Goal: Task Accomplishment & Management: Use online tool/utility

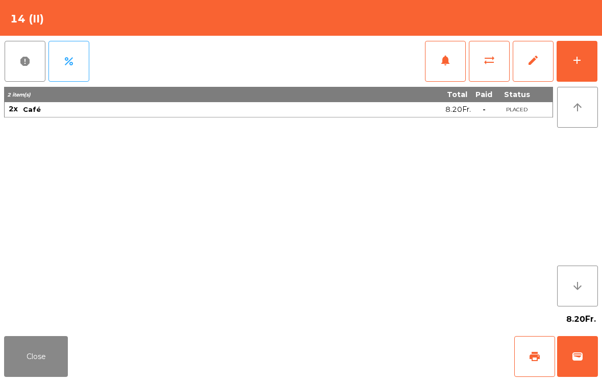
click at [582, 60] on div "add" at bounding box center [577, 60] width 12 height 12
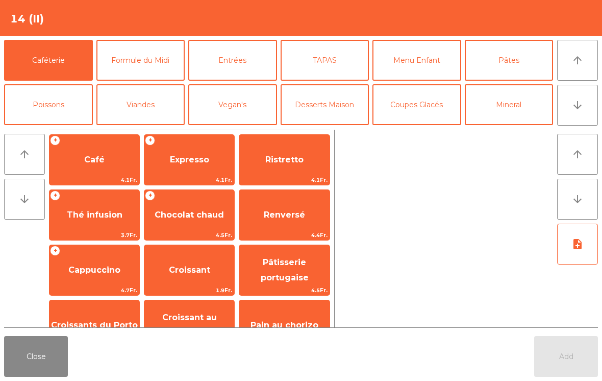
click at [523, 102] on button "Mineral" at bounding box center [509, 104] width 89 height 41
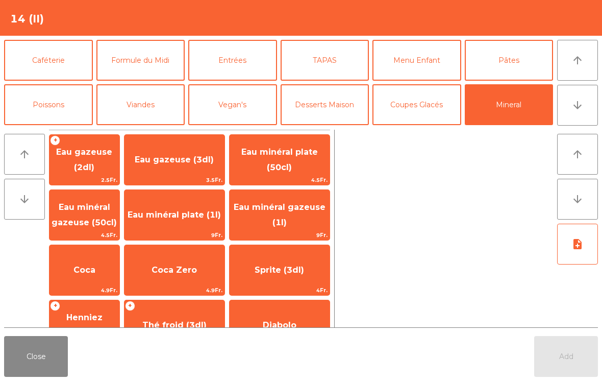
click at [102, 219] on span "Eau minéral gazeuse (50cl)" at bounding box center [84, 214] width 65 height 25
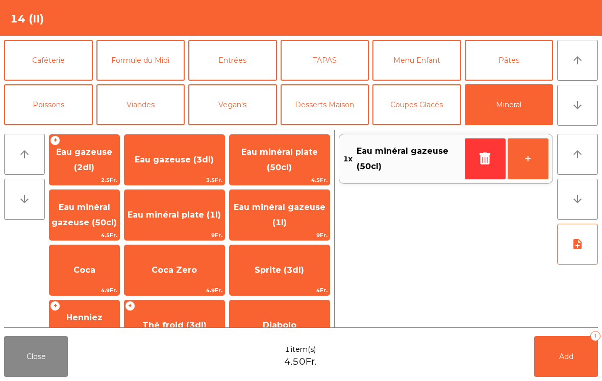
click at [561, 371] on button "Add 1" at bounding box center [566, 356] width 64 height 41
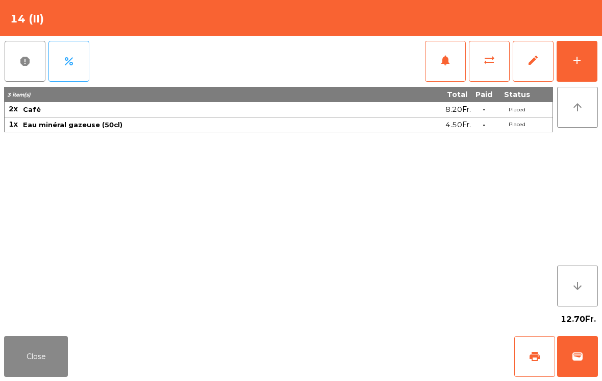
click at [34, 355] on button "Close" at bounding box center [36, 356] width 64 height 41
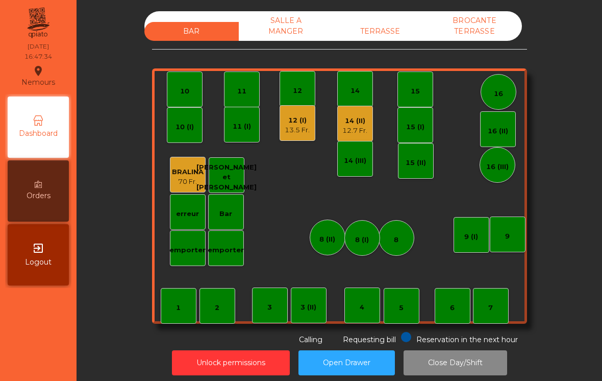
click at [291, 22] on div "SALLE A MANGER" at bounding box center [286, 26] width 94 height 30
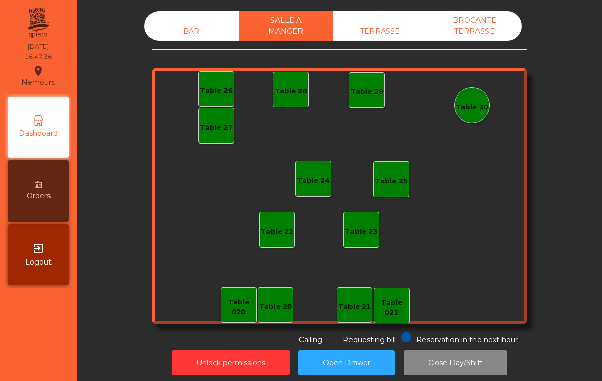
click at [395, 180] on div "Table 25" at bounding box center [391, 181] width 33 height 10
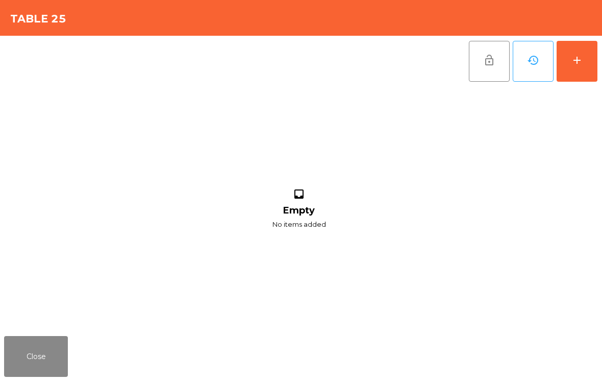
click at [585, 70] on button "add" at bounding box center [577, 61] width 41 height 41
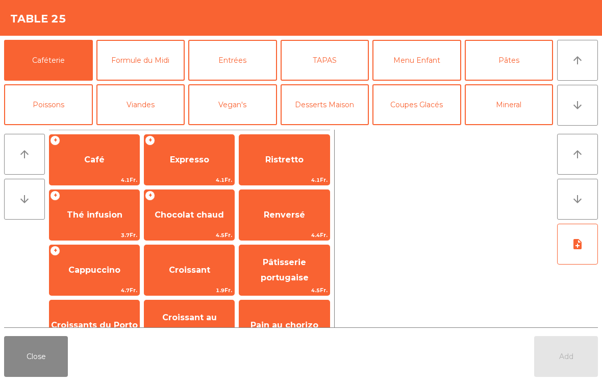
click at [199, 171] on span "Expresso" at bounding box center [189, 160] width 90 height 28
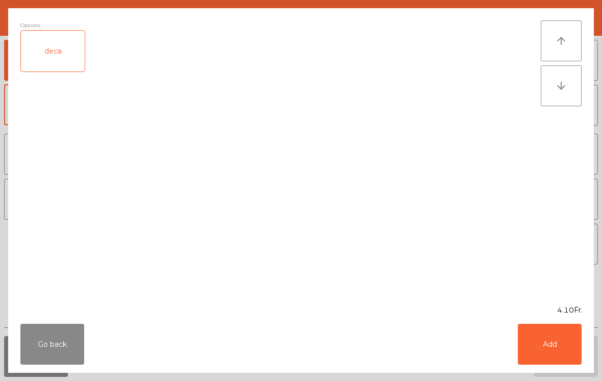
click at [549, 344] on button "Add" at bounding box center [550, 343] width 64 height 41
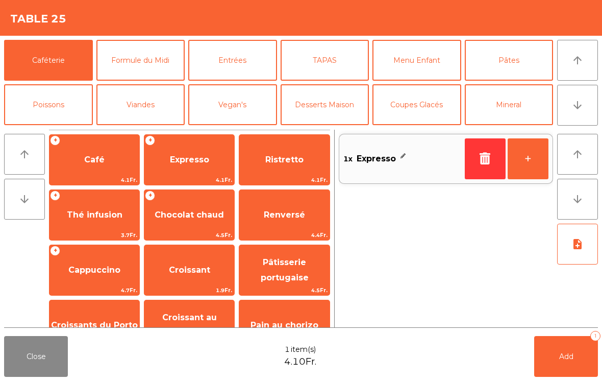
click at [548, 344] on button "Add 1" at bounding box center [566, 356] width 64 height 41
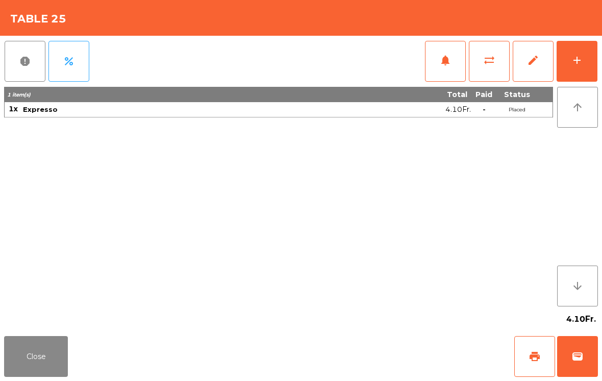
click at [596, 64] on button "add" at bounding box center [577, 61] width 41 height 41
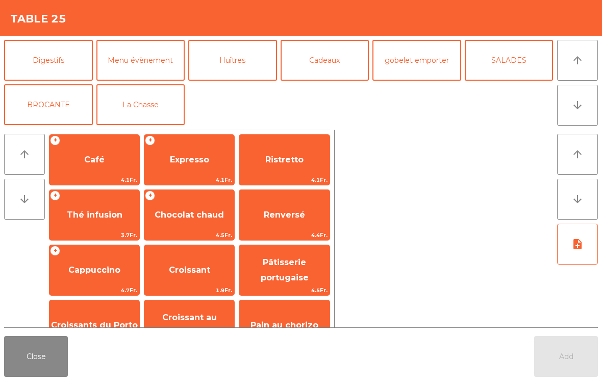
scroll to position [133, 0]
click at [335, 60] on button "Cadeaux" at bounding box center [325, 60] width 89 height 41
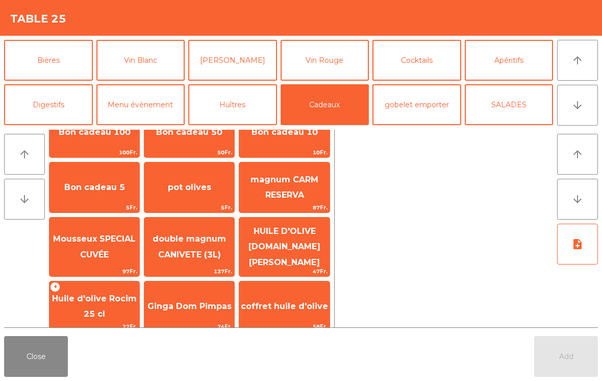
scroll to position [92, 0]
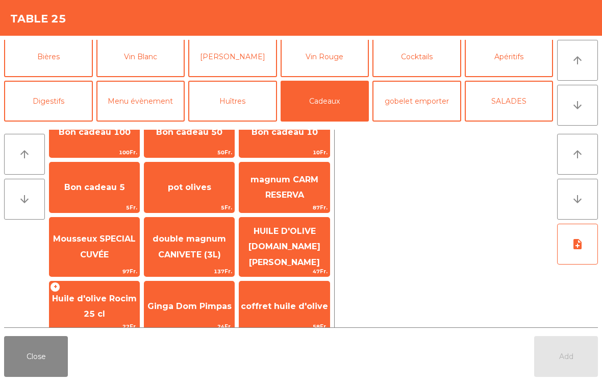
click at [140, 116] on button "Menu évènement" at bounding box center [140, 101] width 89 height 41
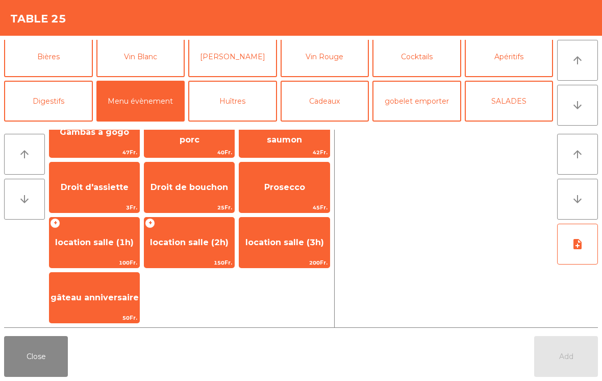
click at [36, 375] on button "Close" at bounding box center [36, 356] width 64 height 41
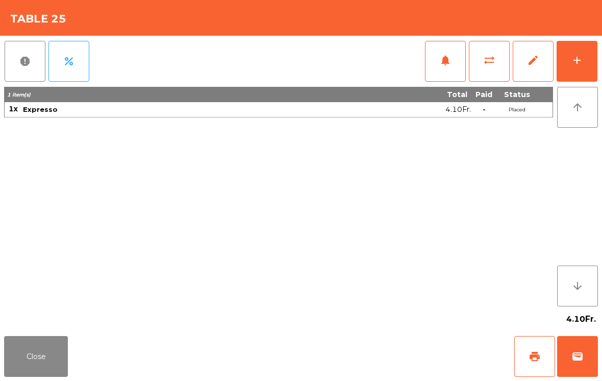
click at [32, 358] on button "Close" at bounding box center [36, 356] width 64 height 41
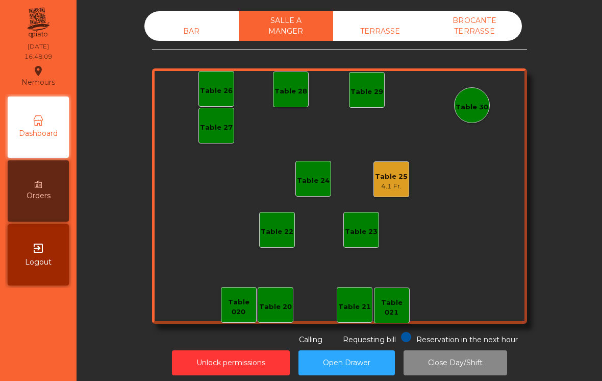
click at [192, 28] on div "BAR" at bounding box center [191, 31] width 94 height 19
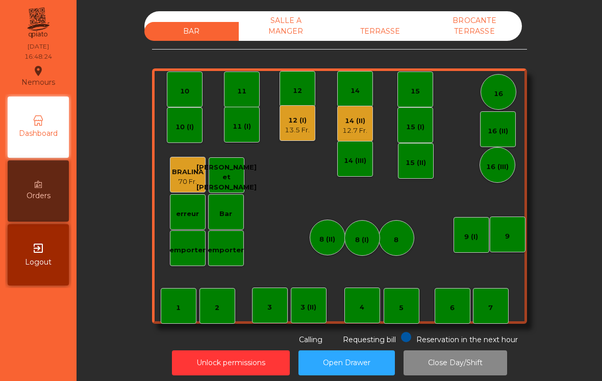
click at [360, 116] on div "14 (II)" at bounding box center [354, 121] width 25 height 10
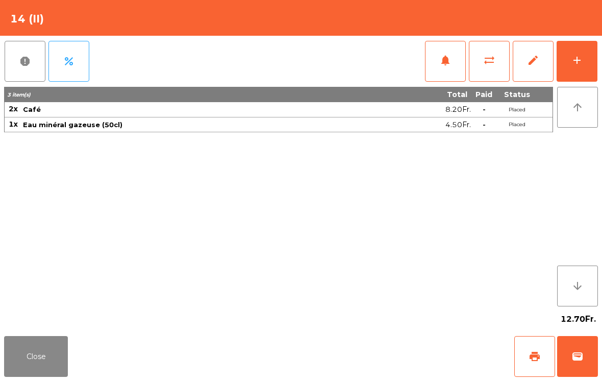
click at [39, 354] on button "Close" at bounding box center [36, 356] width 64 height 41
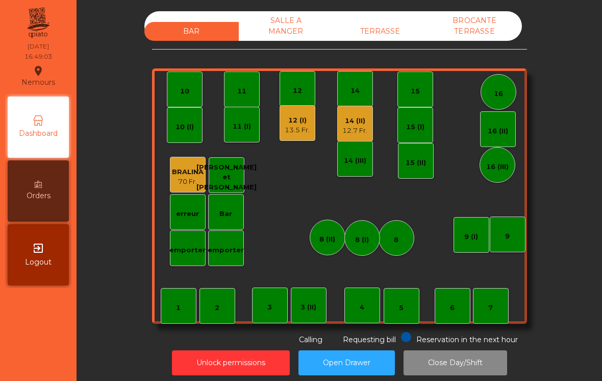
click at [356, 129] on div "12.7 Fr." at bounding box center [354, 131] width 25 height 10
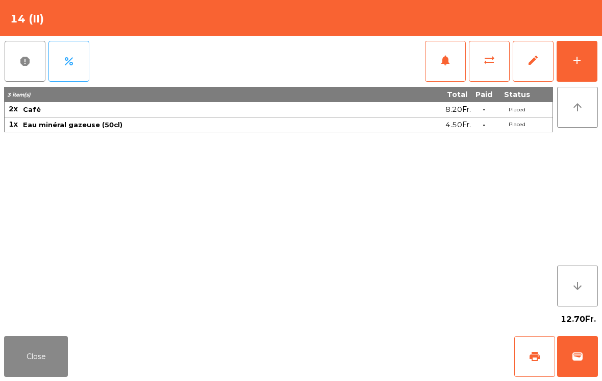
click at [529, 353] on span "print" at bounding box center [535, 356] width 12 height 12
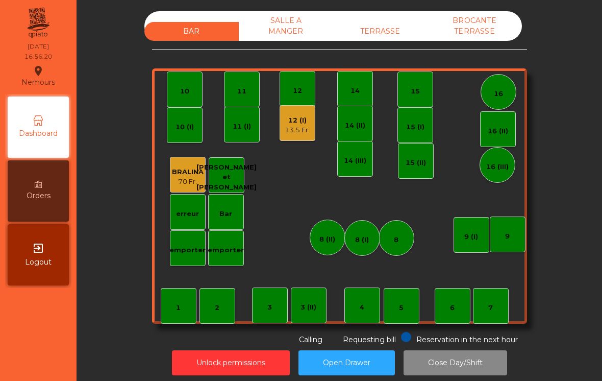
click at [282, 36] on div "SALLE A MANGER" at bounding box center [286, 26] width 94 height 30
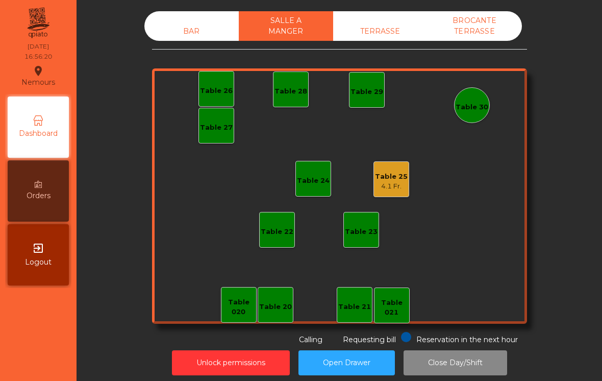
click at [396, 181] on div "Table 25" at bounding box center [391, 176] width 33 height 10
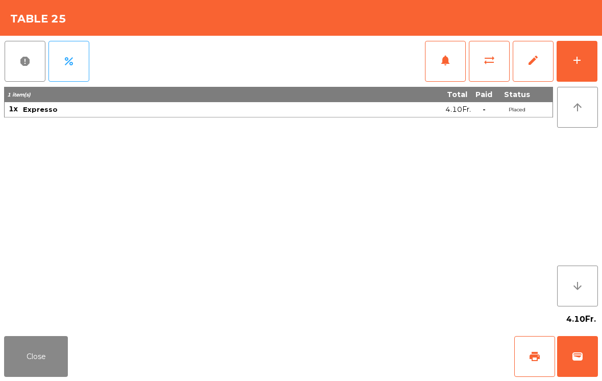
click at [581, 55] on div "add" at bounding box center [577, 60] width 12 height 12
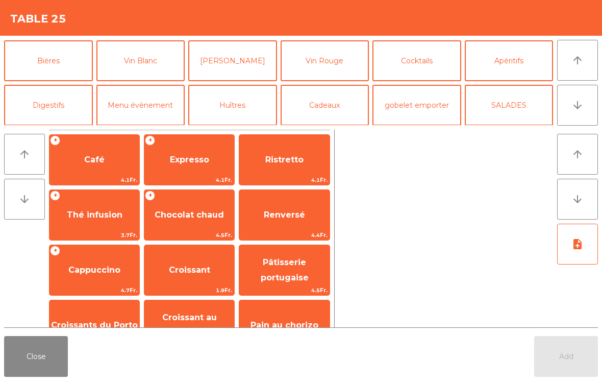
scroll to position [45, 0]
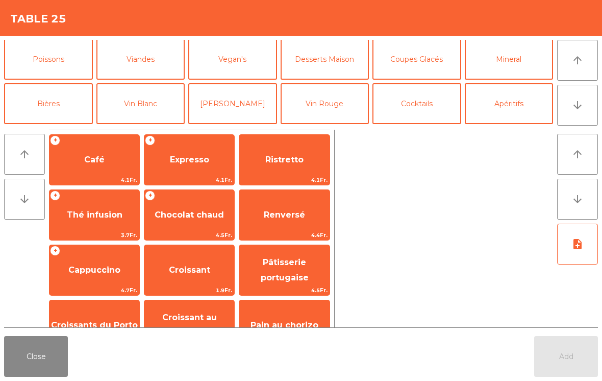
click at [511, 103] on button "Apéritifs" at bounding box center [509, 103] width 89 height 41
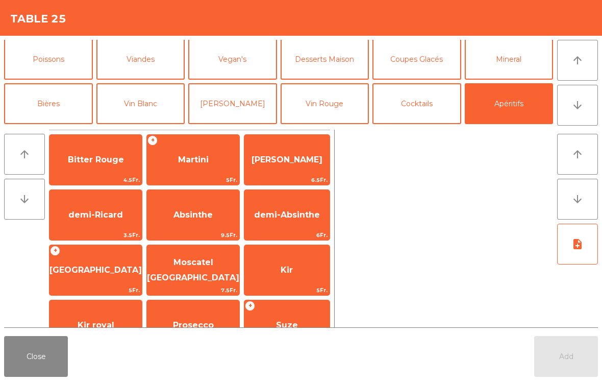
click at [516, 62] on button "Mineral" at bounding box center [509, 59] width 89 height 41
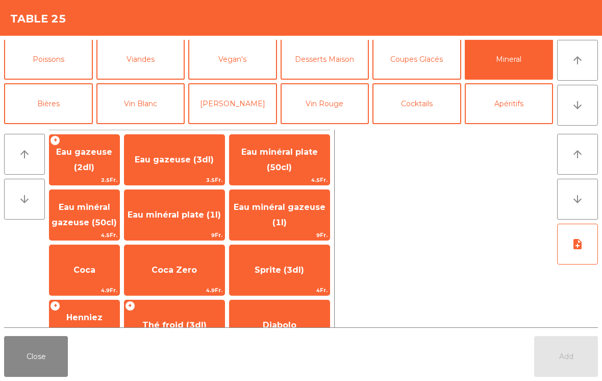
click at [300, 167] on span "Eau minéral plate (50cl)" at bounding box center [280, 159] width 100 height 43
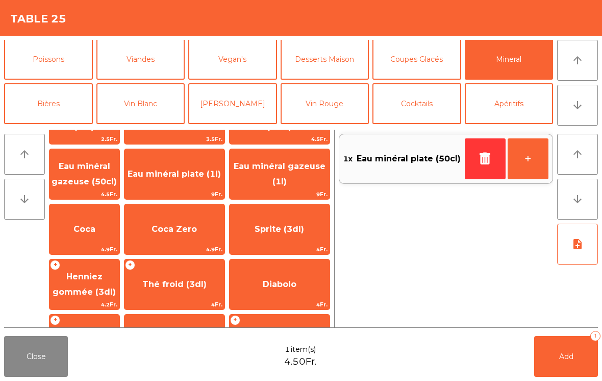
scroll to position [54, 0]
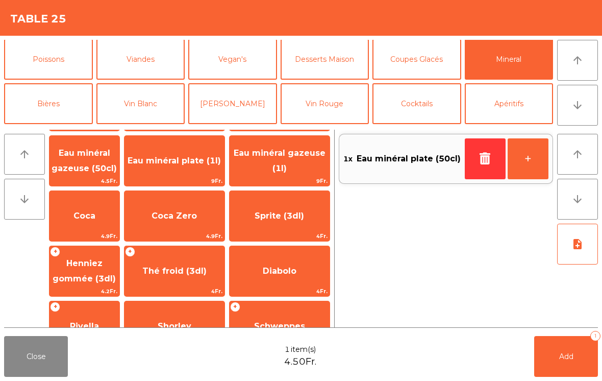
click at [101, 282] on span "Henniez gommée (3dl)" at bounding box center [84, 270] width 63 height 25
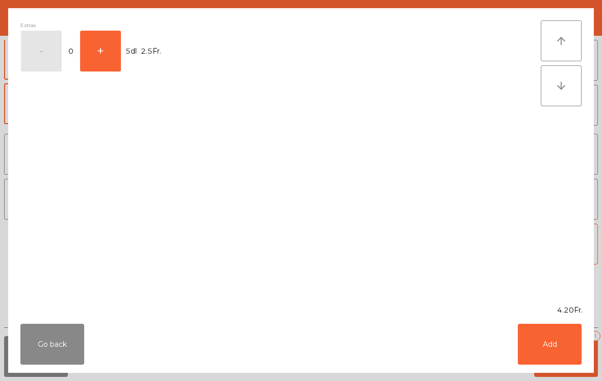
click at [542, 340] on button "Add" at bounding box center [550, 343] width 64 height 41
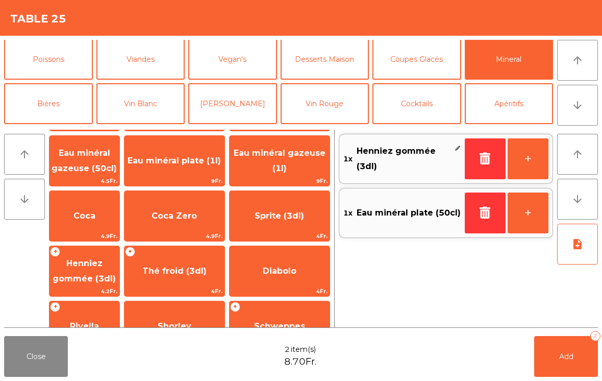
click at [521, 168] on button "+" at bounding box center [528, 158] width 41 height 41
click at [83, 205] on span "Coca" at bounding box center [84, 216] width 70 height 28
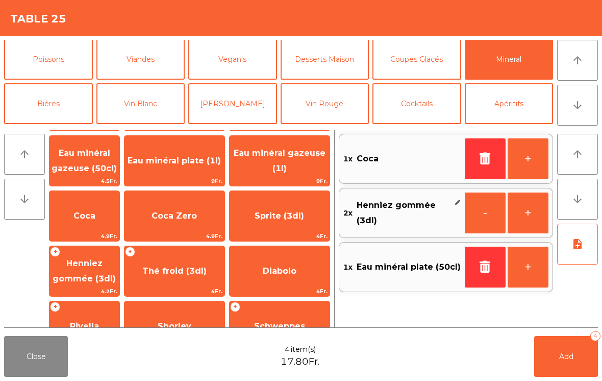
click at [557, 344] on button "Add 4" at bounding box center [566, 356] width 64 height 41
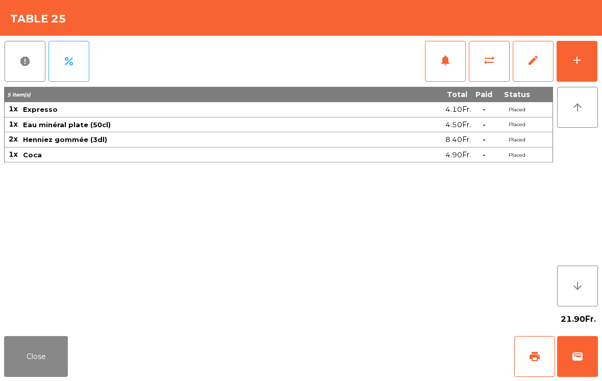
click at [576, 66] on button "add" at bounding box center [577, 61] width 41 height 41
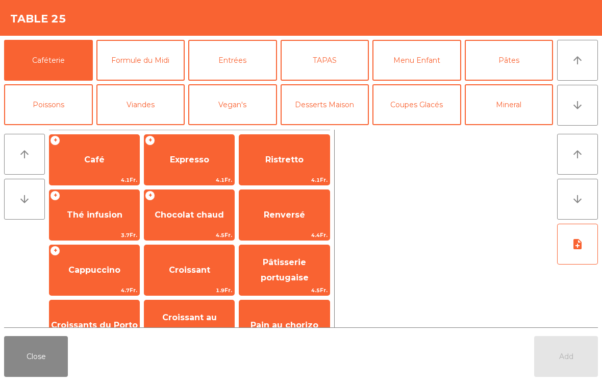
click at [522, 110] on button "Mineral" at bounding box center [509, 104] width 89 height 41
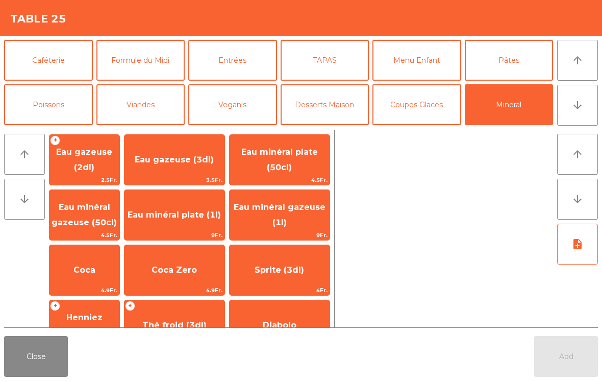
click at [288, 159] on span "Eau minéral plate (50cl)" at bounding box center [280, 159] width 100 height 43
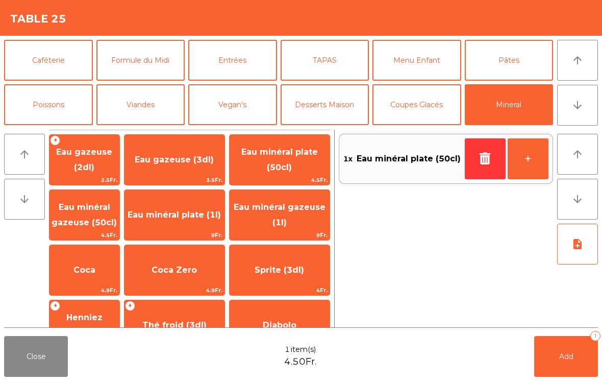
click at [553, 376] on button "Add 1" at bounding box center [566, 356] width 64 height 41
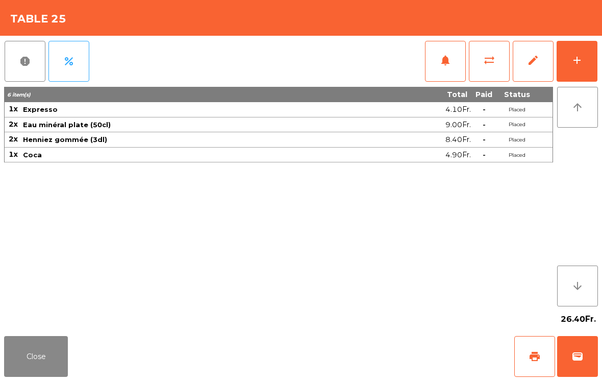
click at [67, 343] on button "Close" at bounding box center [36, 356] width 64 height 41
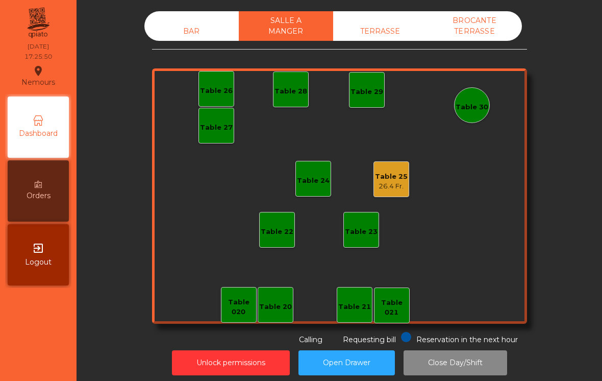
click at [188, 54] on div "BAR SALLE A MANGER TERRASSE BROCANTE TERRASSE Table 20 Table 21 Table 26 Table …" at bounding box center [339, 178] width 375 height 334
click at [204, 31] on div "BAR" at bounding box center [191, 31] width 94 height 19
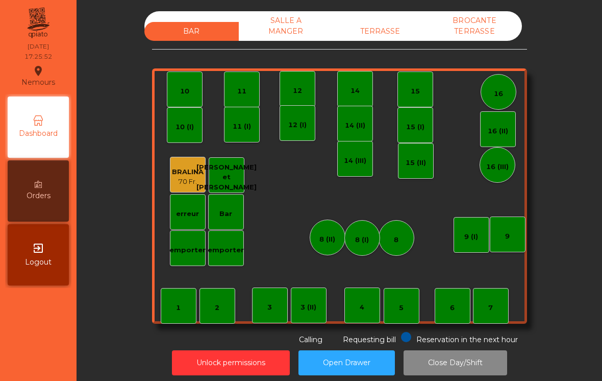
click at [392, 24] on div "TERRASSE" at bounding box center [380, 31] width 94 height 19
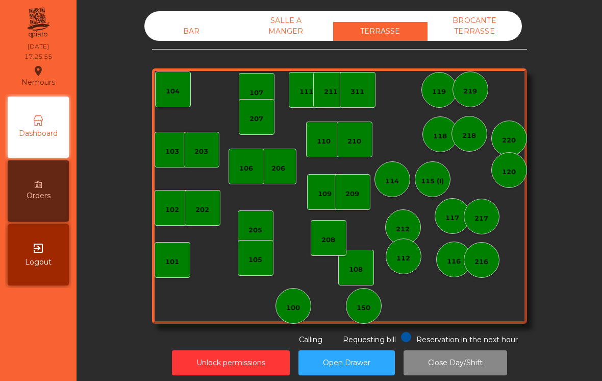
scroll to position [5, 0]
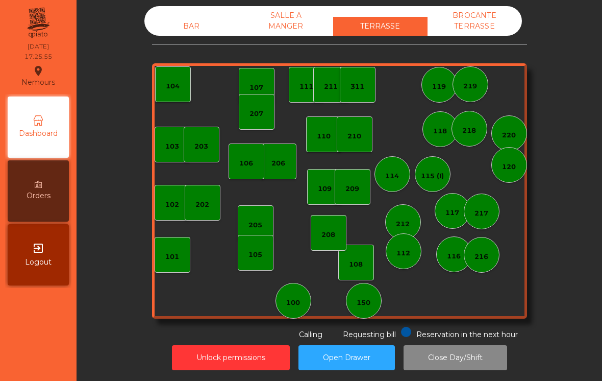
click at [457, 23] on div "BROCANTE TERRASSE" at bounding box center [475, 21] width 94 height 30
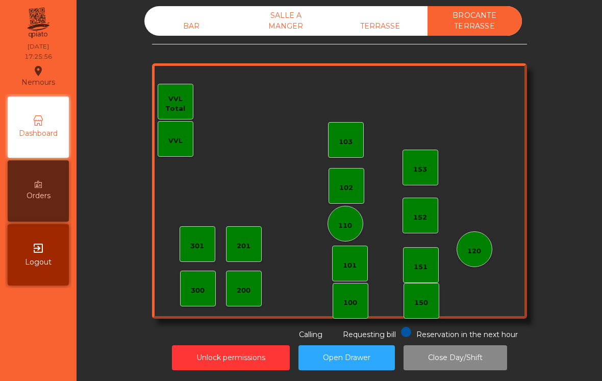
click at [272, 15] on div "SALLE A MANGER" at bounding box center [286, 21] width 94 height 30
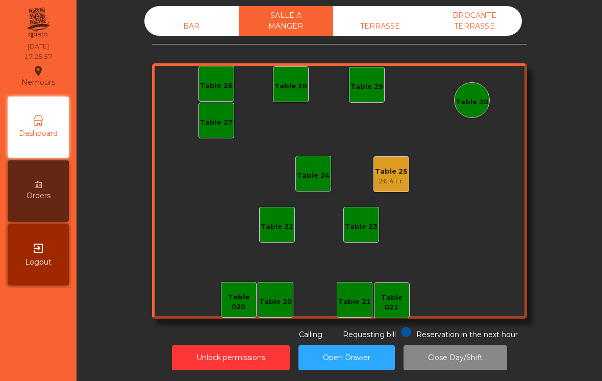
click at [192, 34] on div "BAR" at bounding box center [191, 26] width 94 height 19
